Goal: Transaction & Acquisition: Purchase product/service

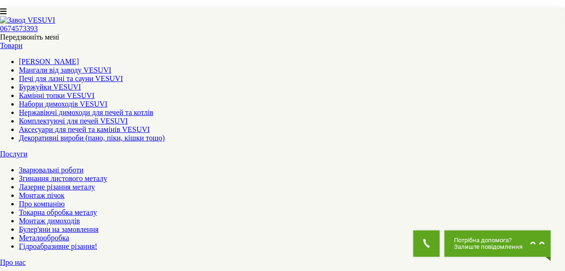
scroll to position [1049, 0]
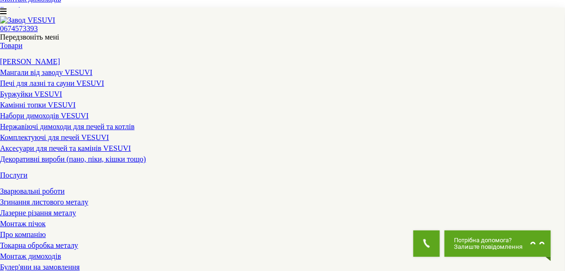
scroll to position [210, 0]
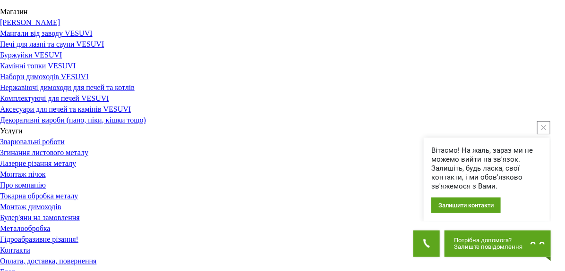
scroll to position [52, 0]
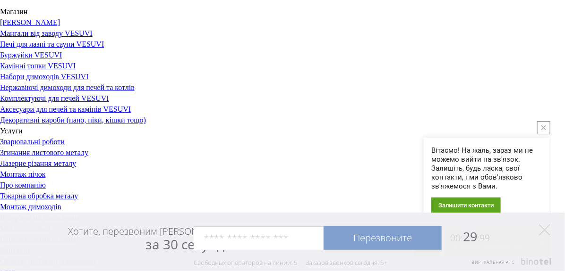
scroll to position [0, 0]
drag, startPoint x: 541, startPoint y: 127, endPoint x: 534, endPoint y: 104, distance: 24.6
click at [542, 127] on icon "close button" at bounding box center [543, 128] width 5 height 5
